Goal: Use online tool/utility: Use online tool/utility

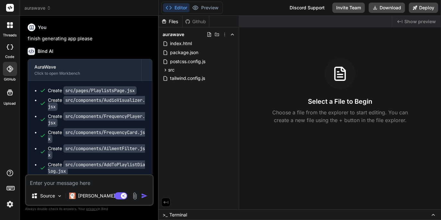
scroll to position [2414, 0]
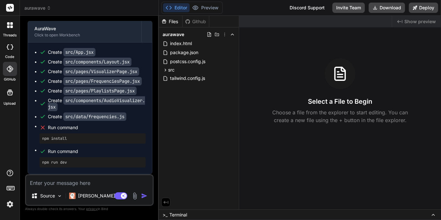
click at [78, 181] on textarea at bounding box center [89, 181] width 127 height 12
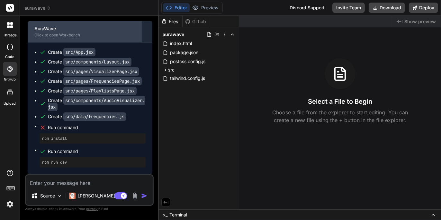
click at [70, 34] on div "Click to open Workbench" at bounding box center [84, 34] width 101 height 5
click at [98, 28] on div "AuraWave" at bounding box center [84, 28] width 101 height 6
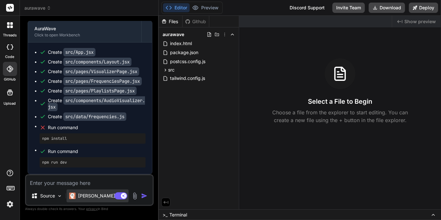
click at [98, 194] on p "[PERSON_NAME] 4 S.." at bounding box center [102, 195] width 48 height 6
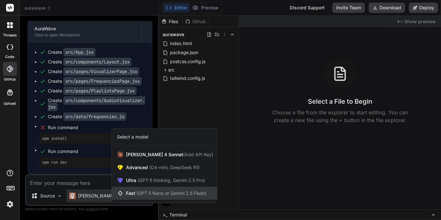
click at [172, 193] on span "(GPT 5 Nano or Gemini 2.5 Flash)" at bounding box center [172, 192] width 70 height 5
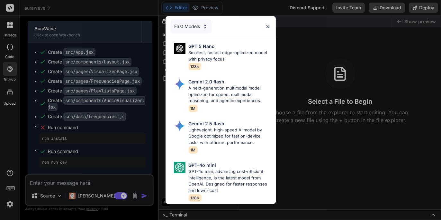
click at [204, 25] on img at bounding box center [204, 26] width 5 height 5
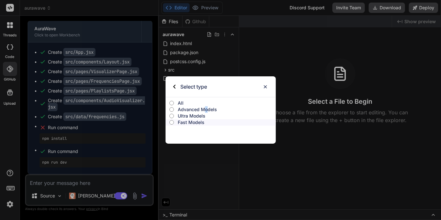
click at [206, 107] on p "Advanced Models" at bounding box center [227, 109] width 98 height 6
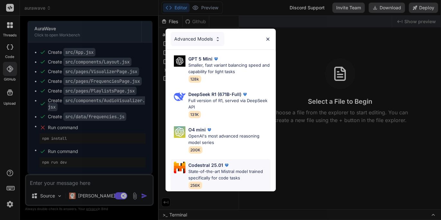
click at [230, 170] on p "State-of-the-art Mistral model trained specifically for code tasks" at bounding box center [230, 174] width 82 height 13
type textarea "x"
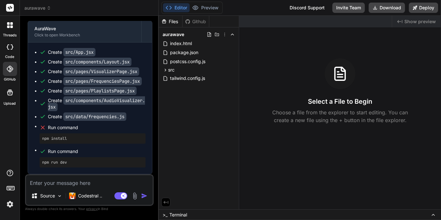
click at [92, 183] on textarea at bounding box center [89, 181] width 127 height 12
type textarea "F"
type textarea "x"
type textarea "Fi"
type textarea "x"
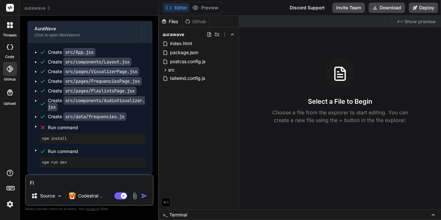
type textarea "Fix"
type textarea "x"
type textarea "Fix"
type textarea "x"
type textarea "Fix t"
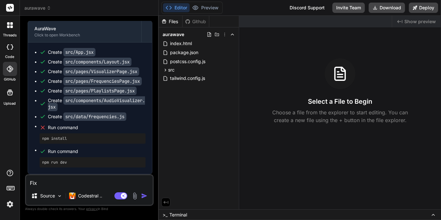
type textarea "x"
type textarea "Fix th"
type textarea "x"
type textarea "Fix thi"
type textarea "x"
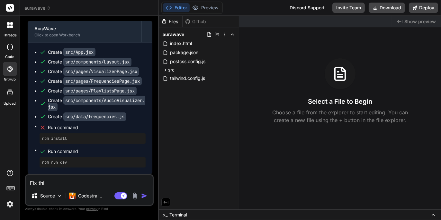
type textarea "Fix thii"
type textarea "x"
type textarea "Fix thiis"
type textarea "x"
type textarea "Fix thii"
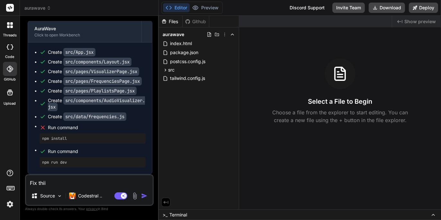
type textarea "x"
type textarea "Fix thi"
type textarea "x"
type textarea "Fix this"
type textarea "x"
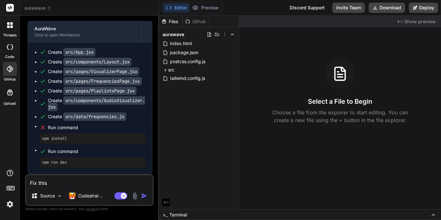
type textarea "Fix this."
type textarea "x"
type textarea "Fix this."
type textarea "x"
type textarea "Fix this."
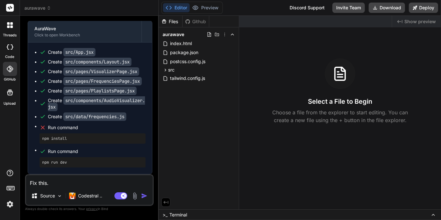
type textarea "x"
type textarea "Fix this. I"
type textarea "x"
type textarea "Fix this. II"
type textarea "x"
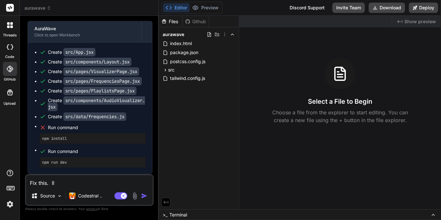
type textarea "Fix this. IIt"
type textarea "x"
type textarea "Fix this. IIt'"
type textarea "x"
type textarea "Fix this. IIt's"
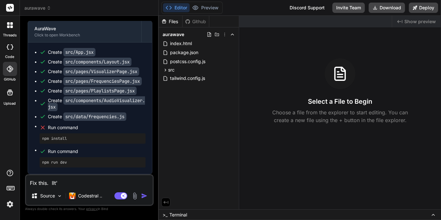
type textarea "x"
type textarea "Fix this. IIt's"
type textarea "x"
type textarea "Fix this. IIt's n"
type textarea "x"
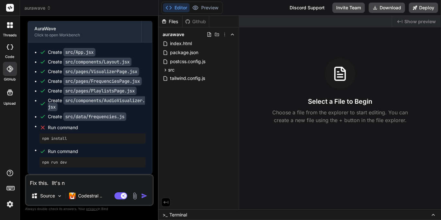
type textarea "Fix this. IIt's no"
type textarea "x"
type textarea "Fix this. IIt's not"
type textarea "x"
type textarea "Fix this. IIt's not"
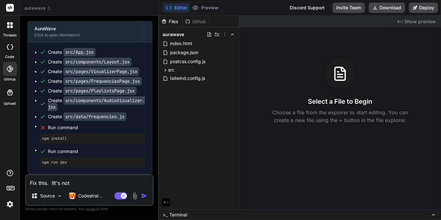
type textarea "x"
type textarea "Fix this. IIt's not w"
type textarea "x"
type textarea "Fix this. IIt's not wo"
type textarea "x"
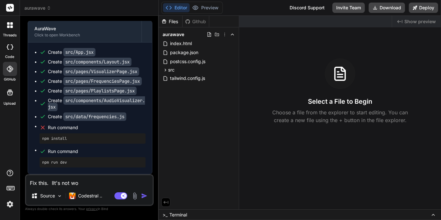
type textarea "Fix this. IIt's not wor"
type textarea "x"
type textarea "Fix this. IIt's not work"
type textarea "x"
type textarea "Fix this. IIt's not worki"
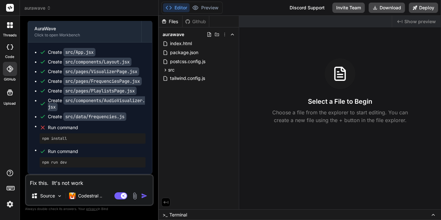
type textarea "x"
type textarea "Fix this. IIt's not workin"
type textarea "x"
type textarea "Fix this. [PERSON_NAME]'s not working"
type textarea "x"
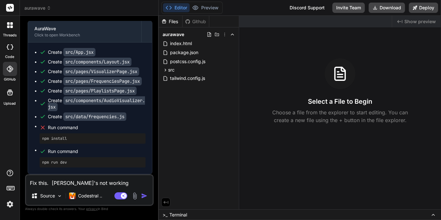
type textarea "Fix this. It's not working"
type textarea "x"
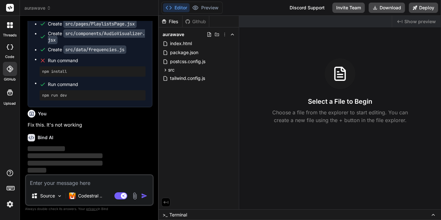
scroll to position [2481, 0]
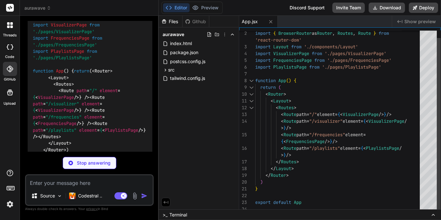
type textarea "x"
type textarea "frequencies.</p> </div> </footer> </div> ) } export default Layout"
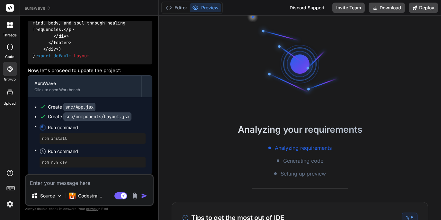
scroll to position [3613, 0]
type textarea "x"
